Goal: Transaction & Acquisition: Purchase product/service

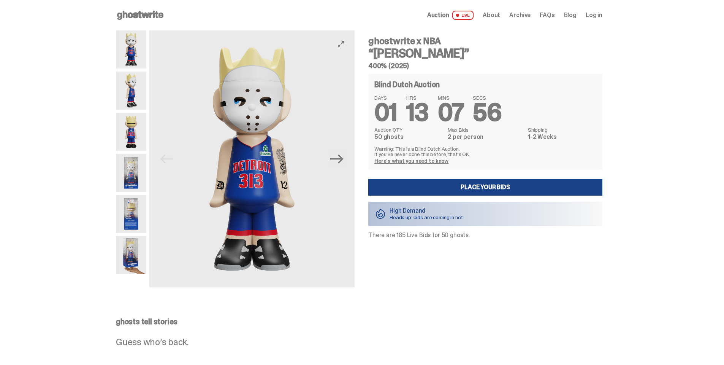
click at [137, 93] on img at bounding box center [131, 90] width 30 height 38
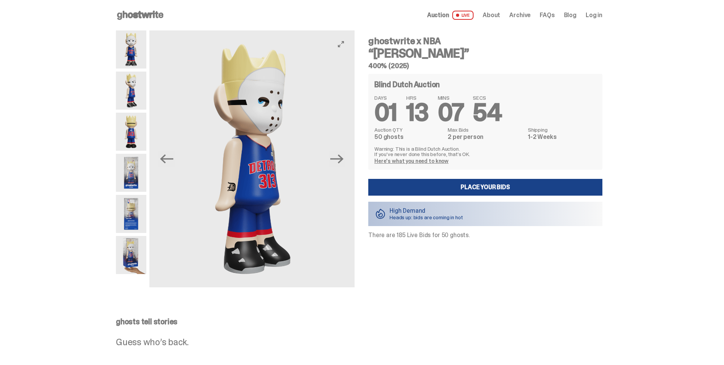
click at [137, 132] on img at bounding box center [131, 132] width 30 height 38
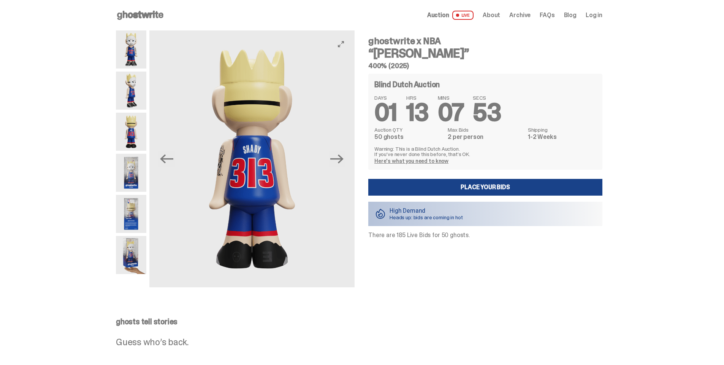
click at [137, 167] on img at bounding box center [131, 173] width 30 height 38
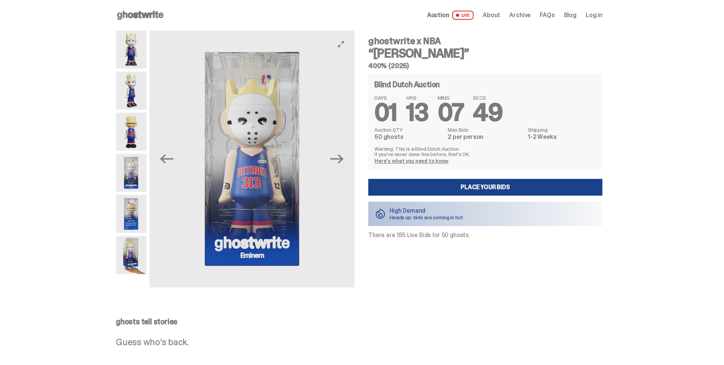
click at [130, 200] on img at bounding box center [131, 214] width 30 height 38
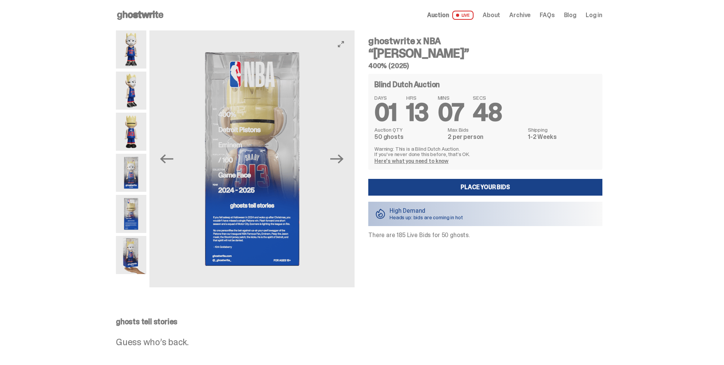
click at [137, 255] on img at bounding box center [131, 255] width 30 height 38
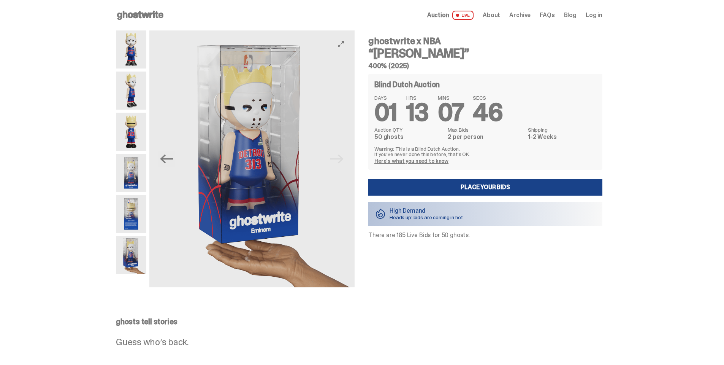
click at [137, 53] on img at bounding box center [131, 49] width 30 height 38
